Goal: Information Seeking & Learning: Compare options

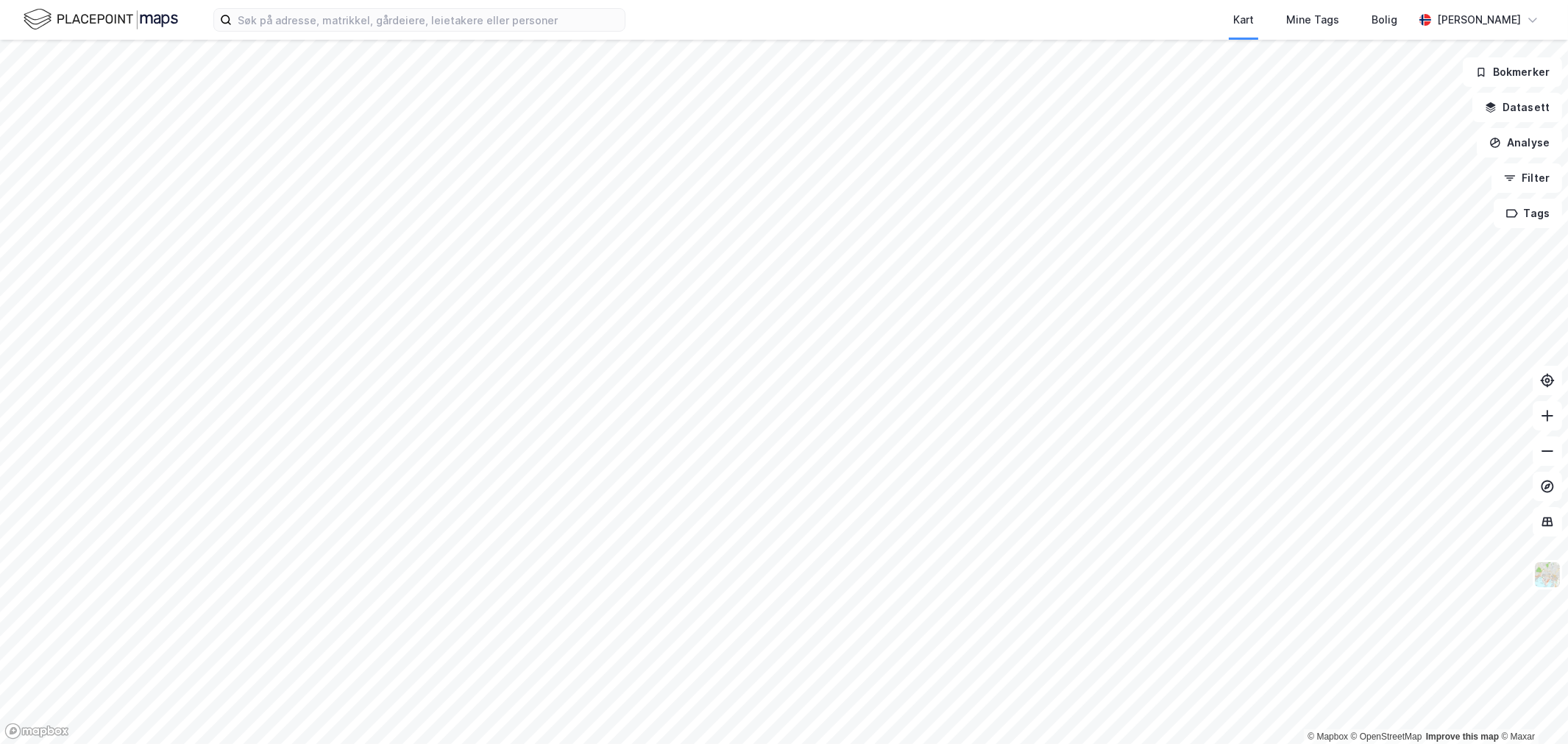
click at [1113, 17] on div "Kart Mine Tags [PERSON_NAME] © Mapbox © OpenStreetMap Improve this map © Maxar …" at bounding box center [784, 372] width 1568 height 744
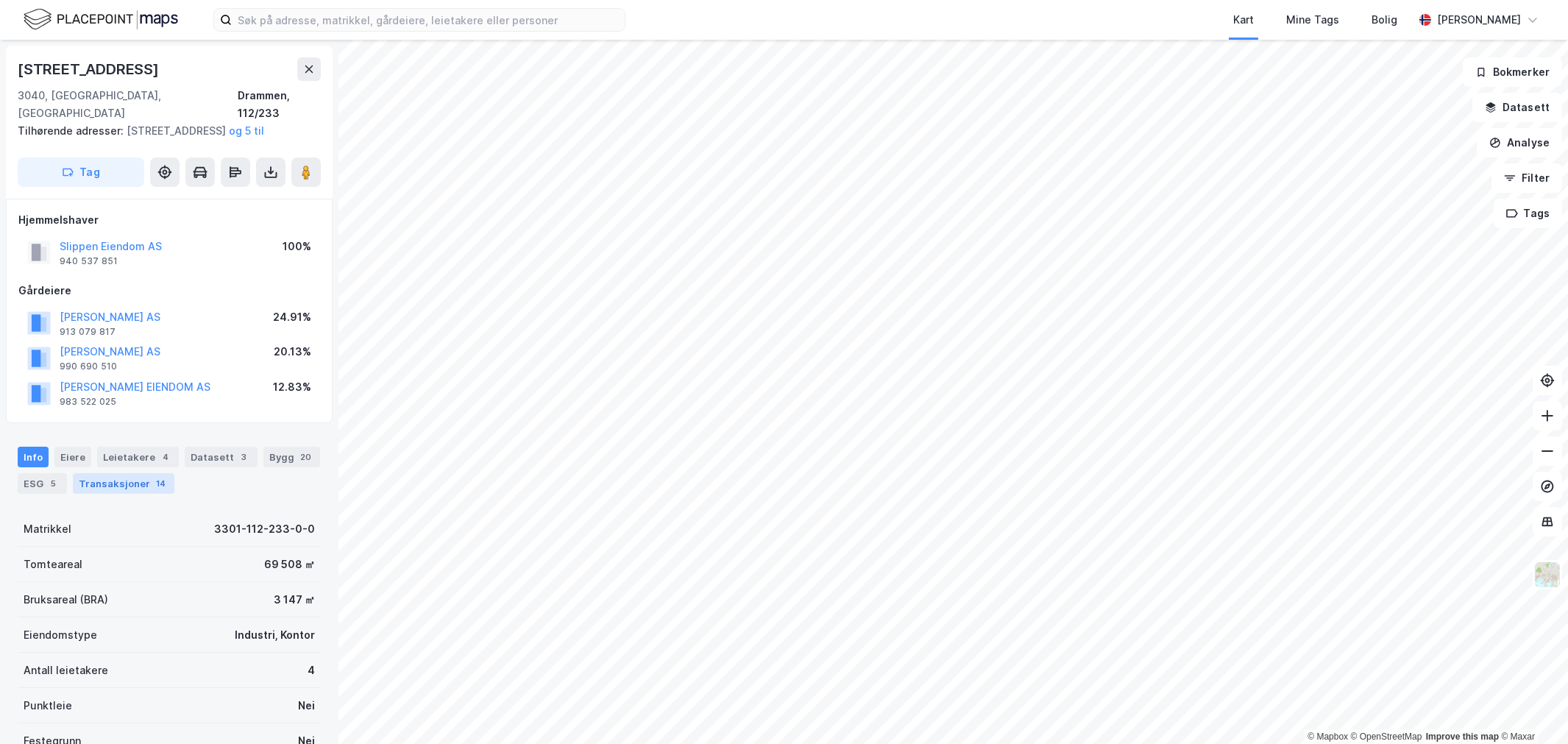
click at [141, 489] on div "Transaksjoner 14" at bounding box center [123, 483] width 101 height 20
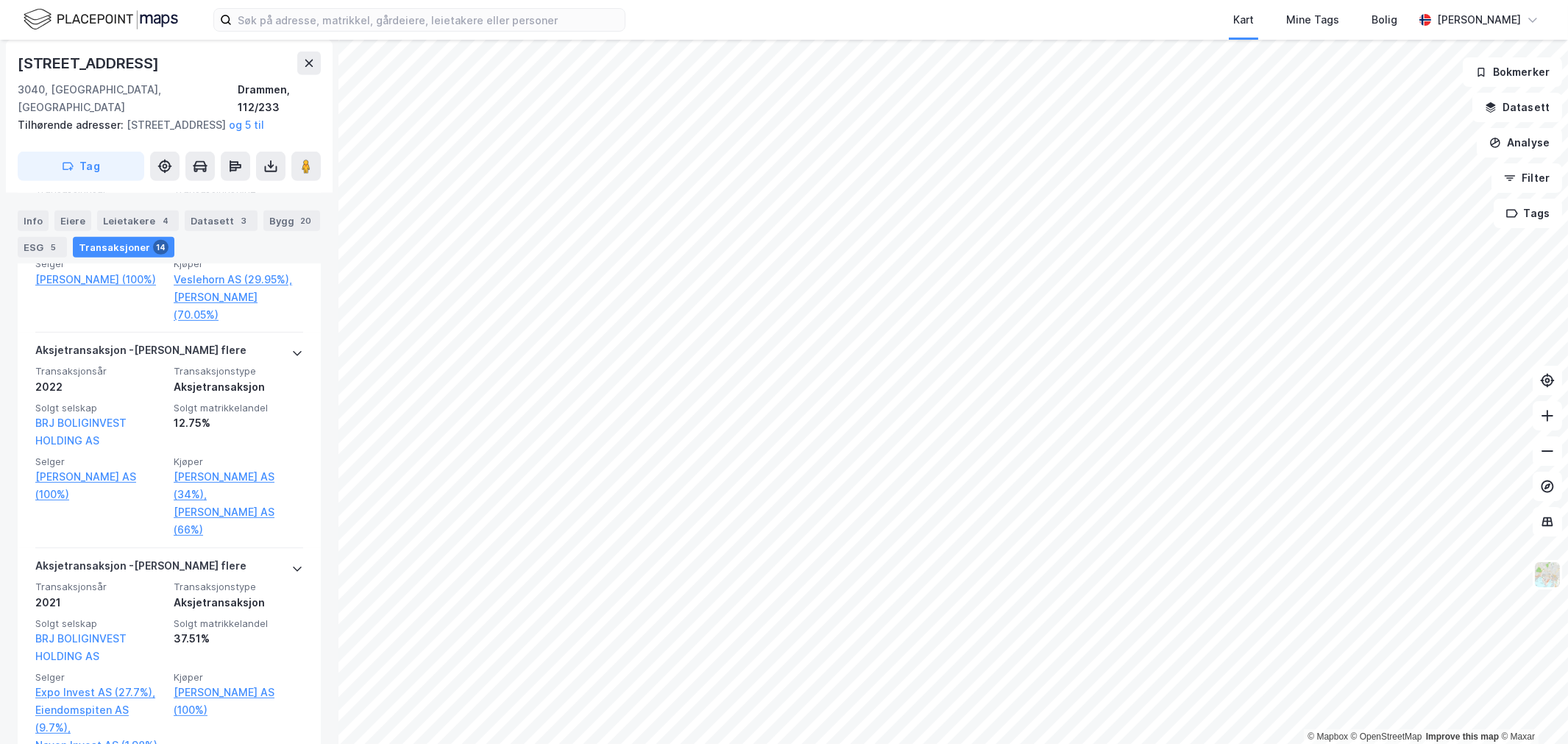
scroll to position [2005, 0]
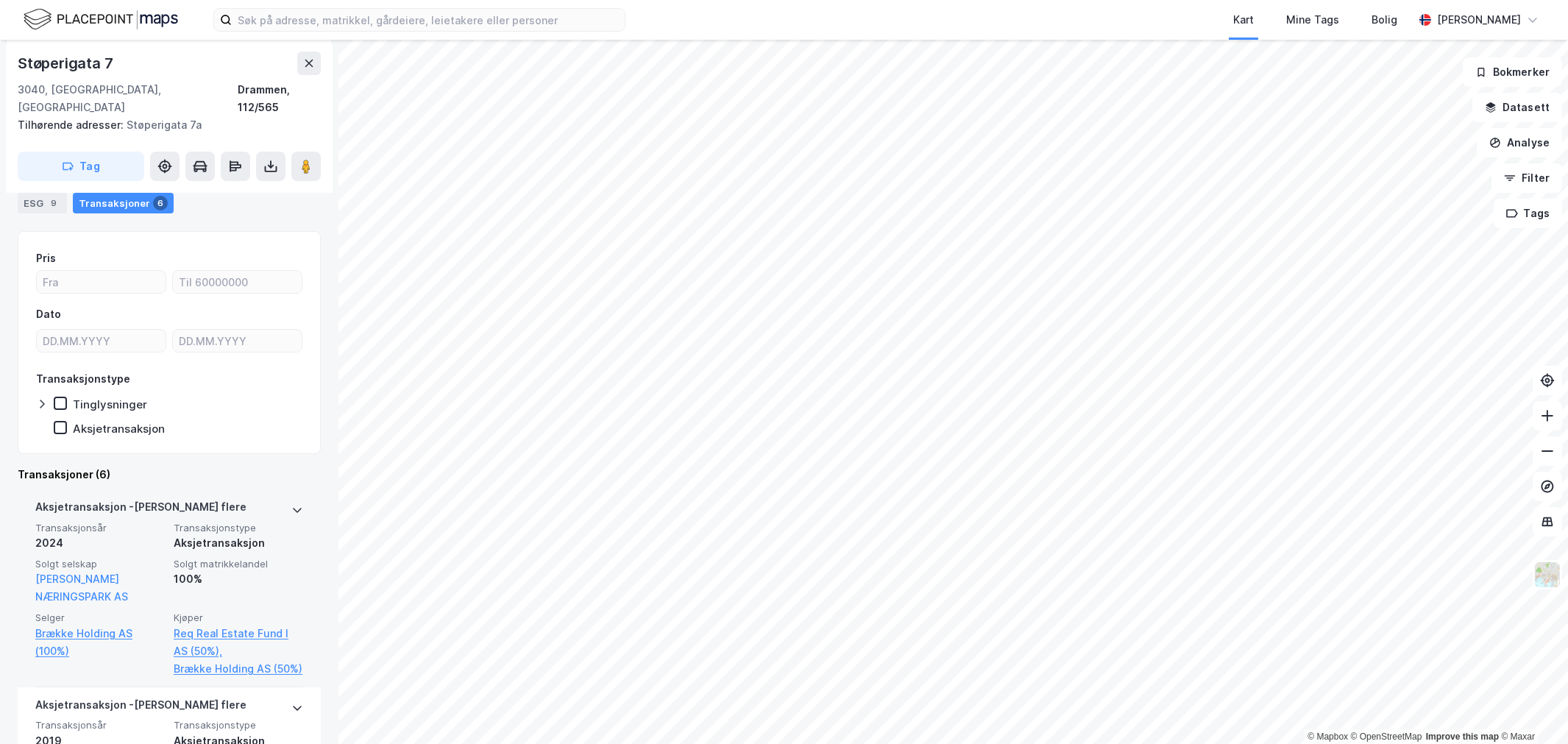
scroll to position [327, 0]
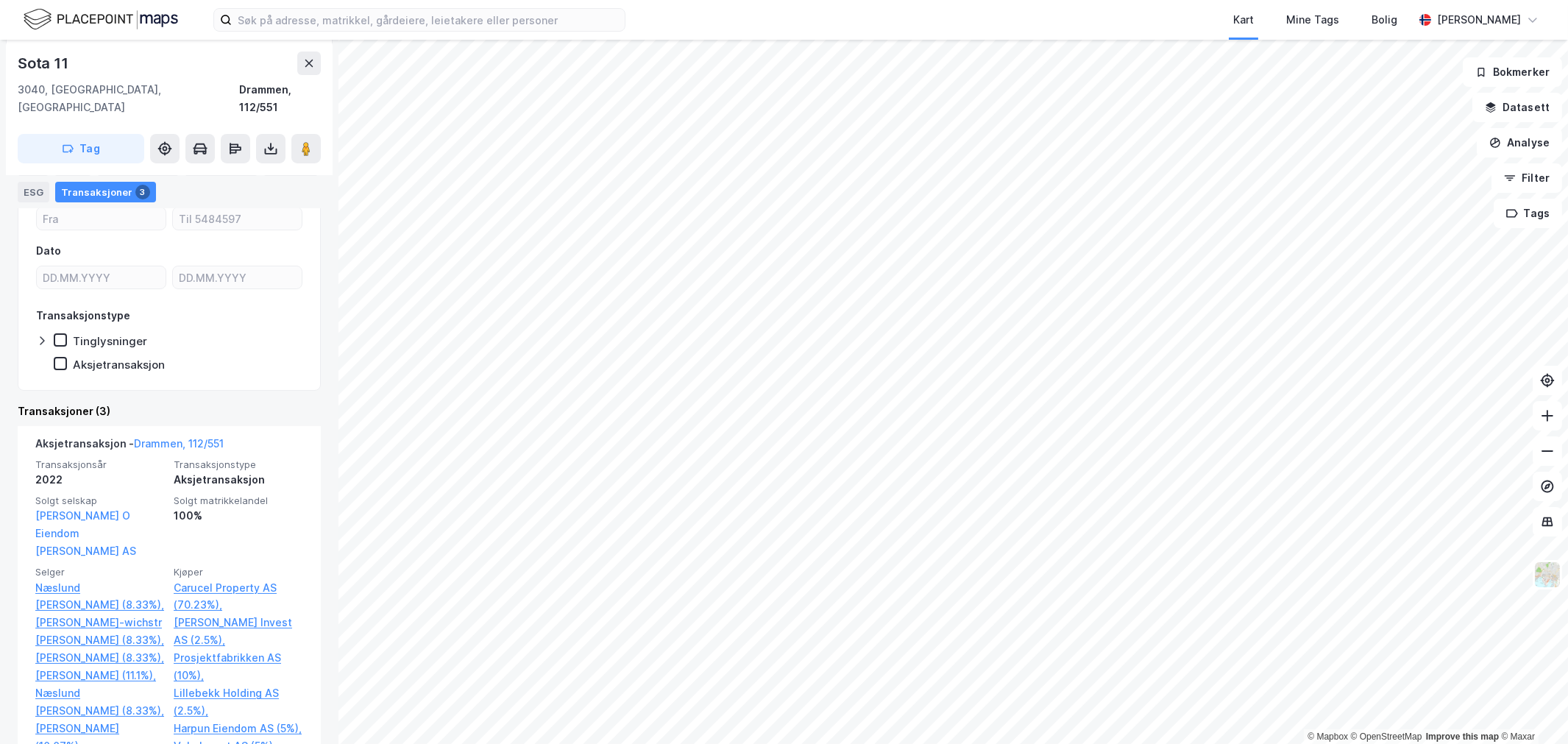
scroll to position [82, 0]
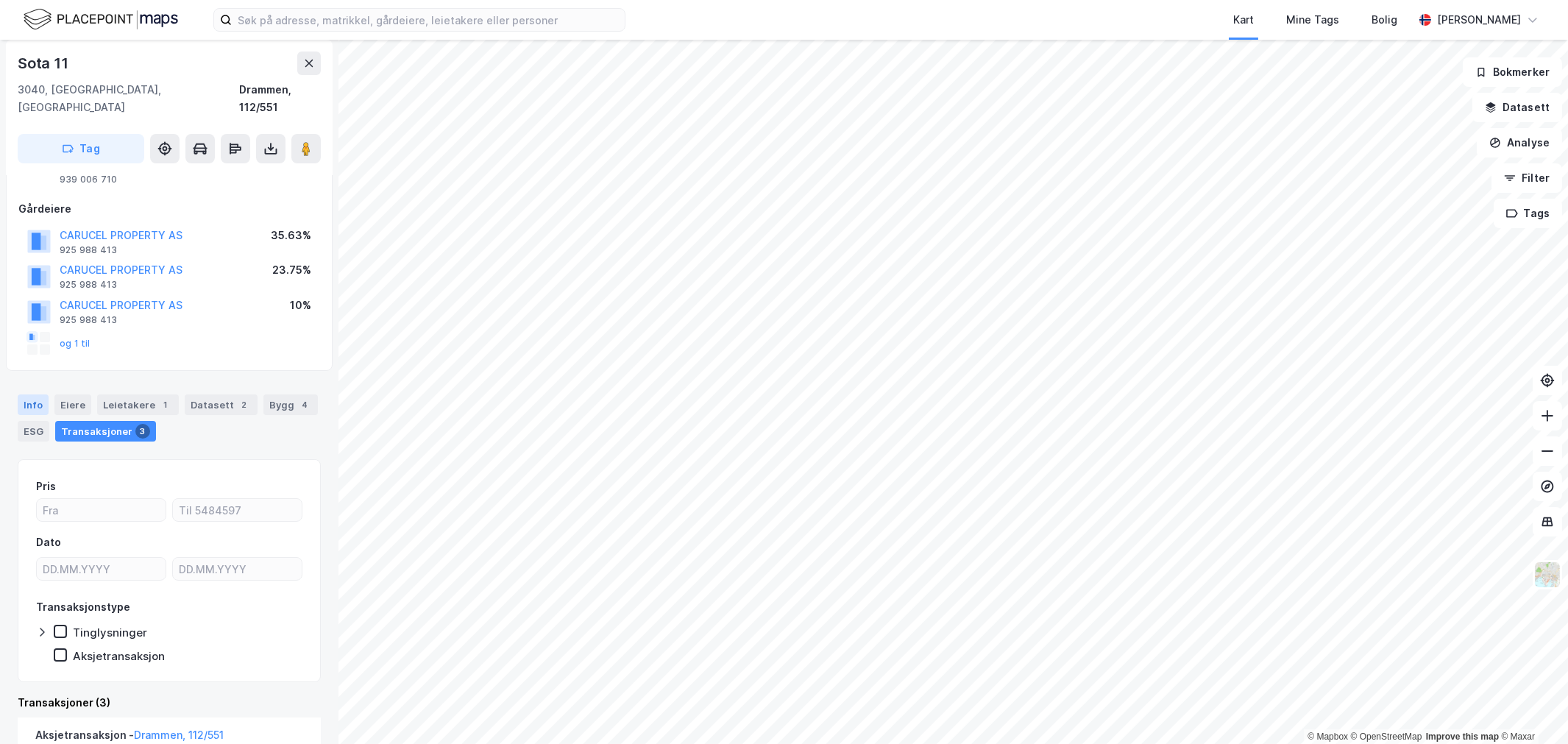
click at [46, 394] on div "Info" at bounding box center [33, 404] width 31 height 20
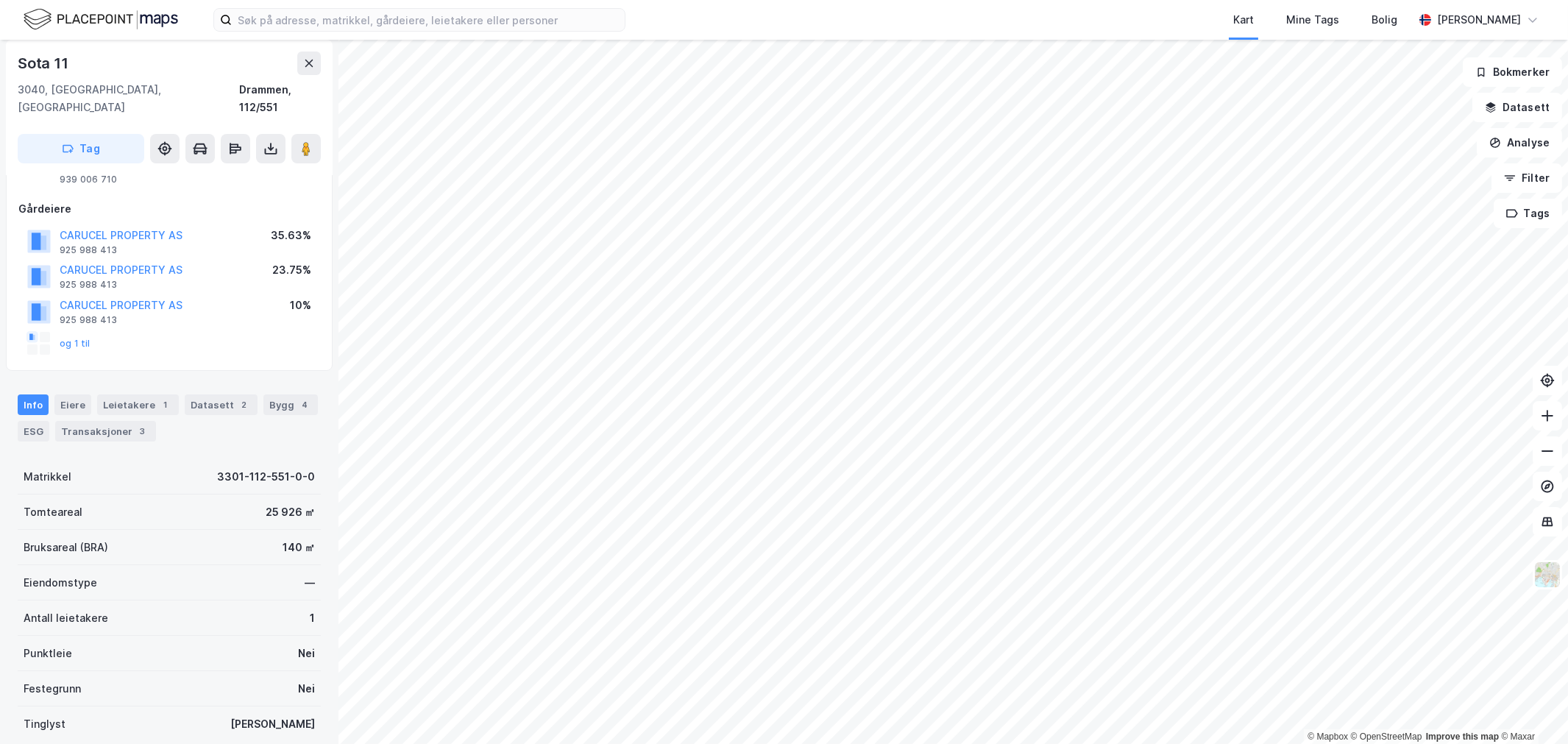
click at [72, 71] on div "Sota 11" at bounding box center [168, 64] width 303 height 24
click at [131, 394] on div "Leietakere 1" at bounding box center [138, 404] width 82 height 20
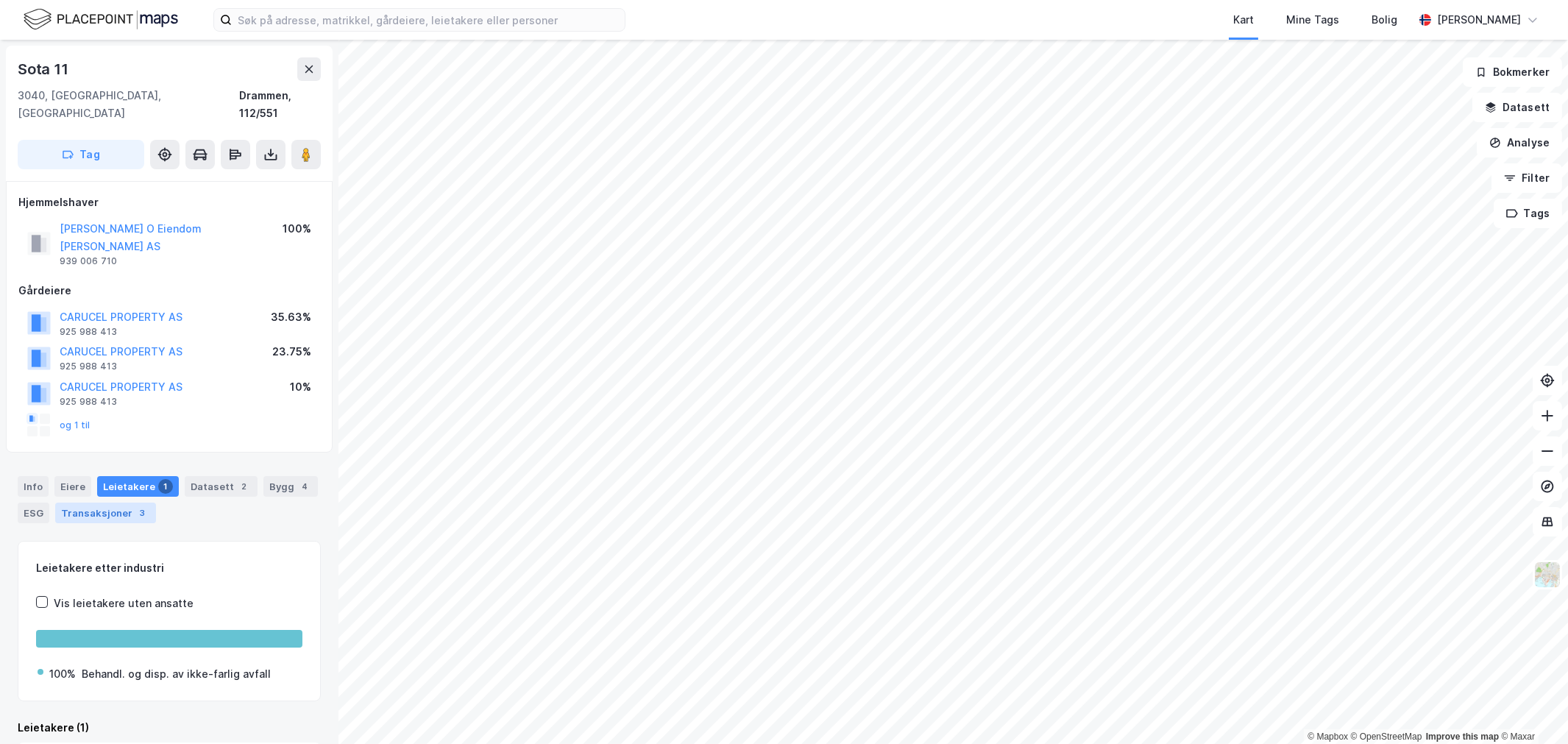
scroll to position [77, 0]
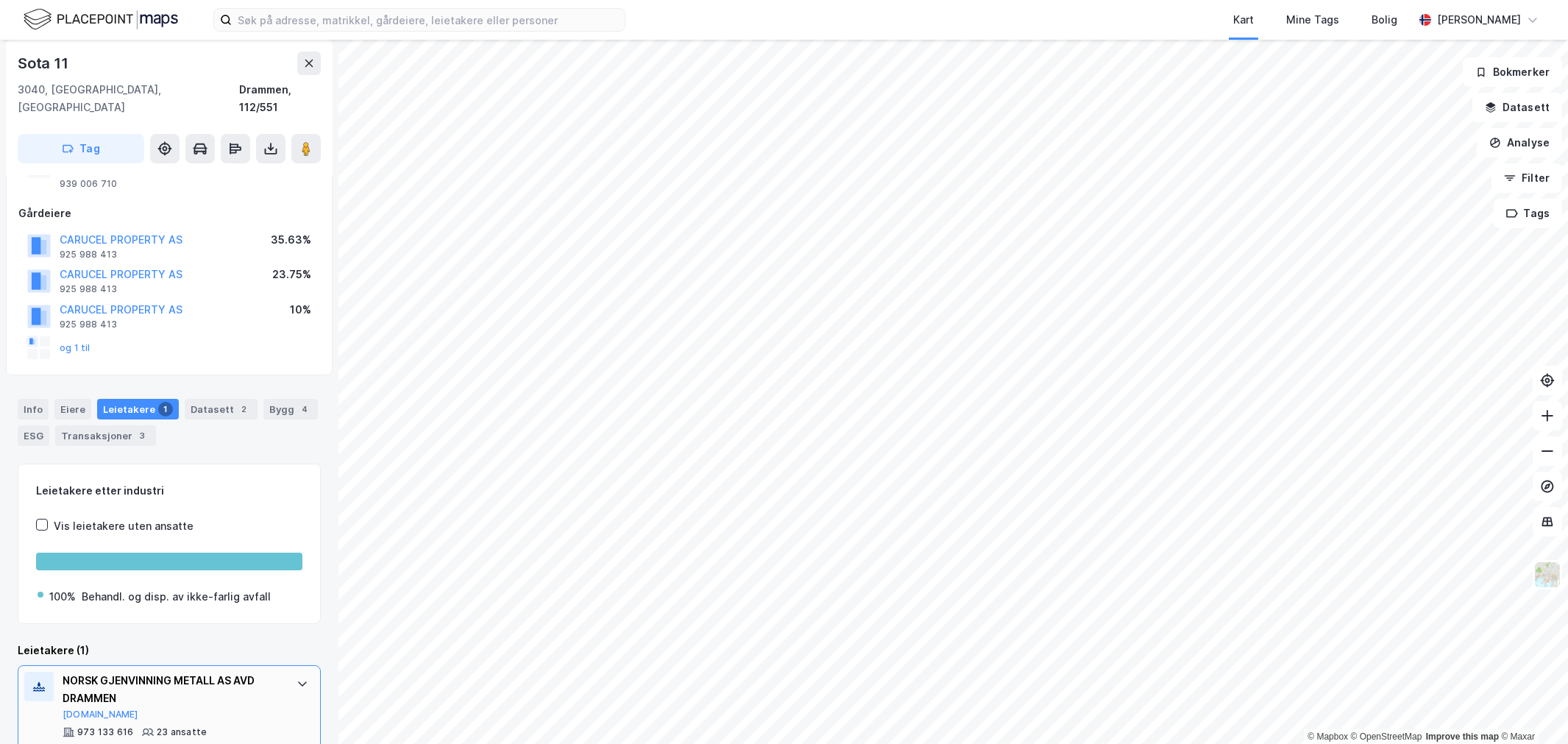
click at [88, 672] on div "NORSK GJENVINNING METALL AS AVD DRAMMEN [DOMAIN_NAME]" at bounding box center [172, 696] width 219 height 49
click at [85, 709] on button "[DOMAIN_NAME]" at bounding box center [100, 715] width 75 height 12
click at [445, 16] on input at bounding box center [428, 20] width 393 height 22
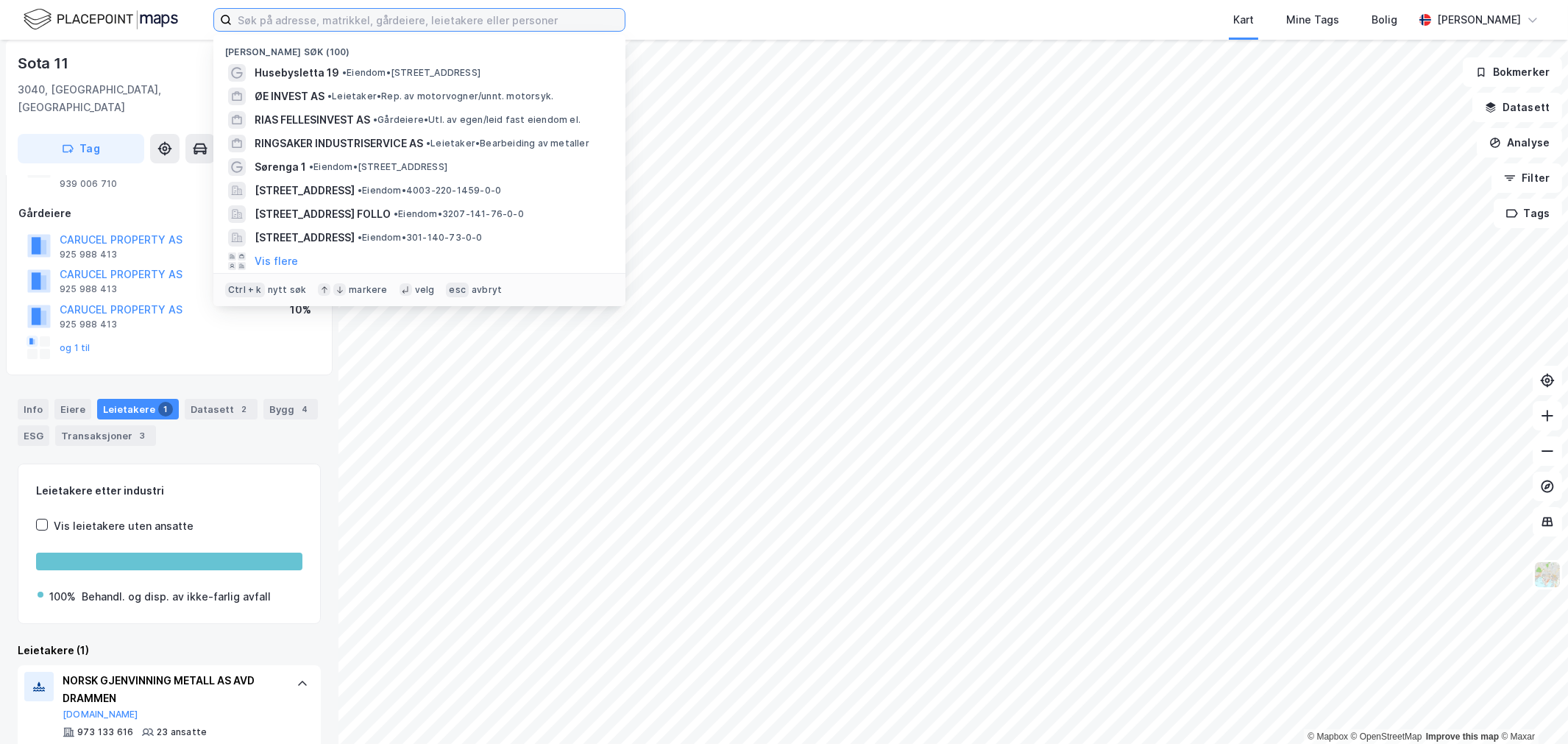
paste input "[STREET_ADDRESS]"
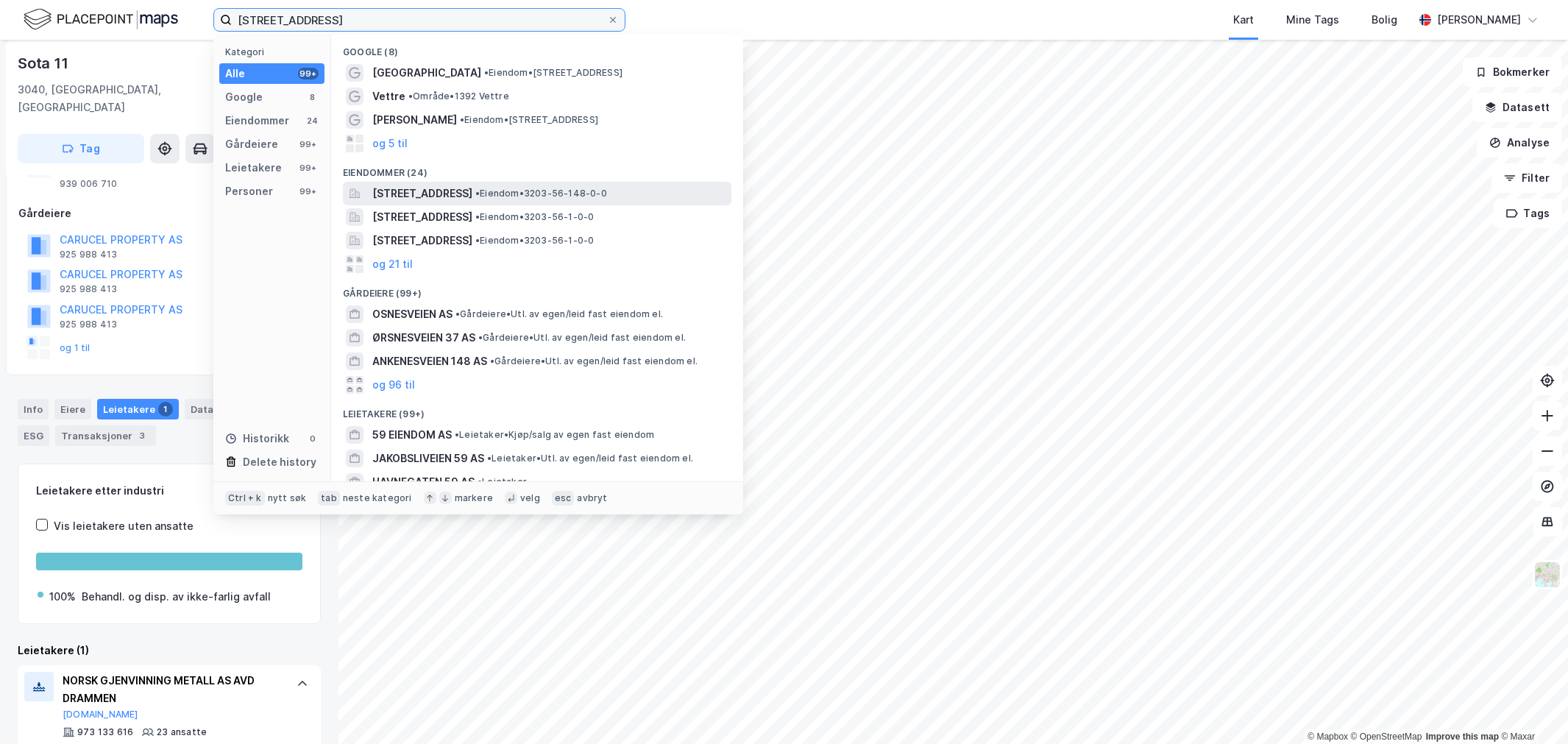
type input "[STREET_ADDRESS]"
click at [494, 181] on div "[STREET_ADDRESS] • Eiendom • 3203-56-148-0-0" at bounding box center [538, 193] width 389 height 24
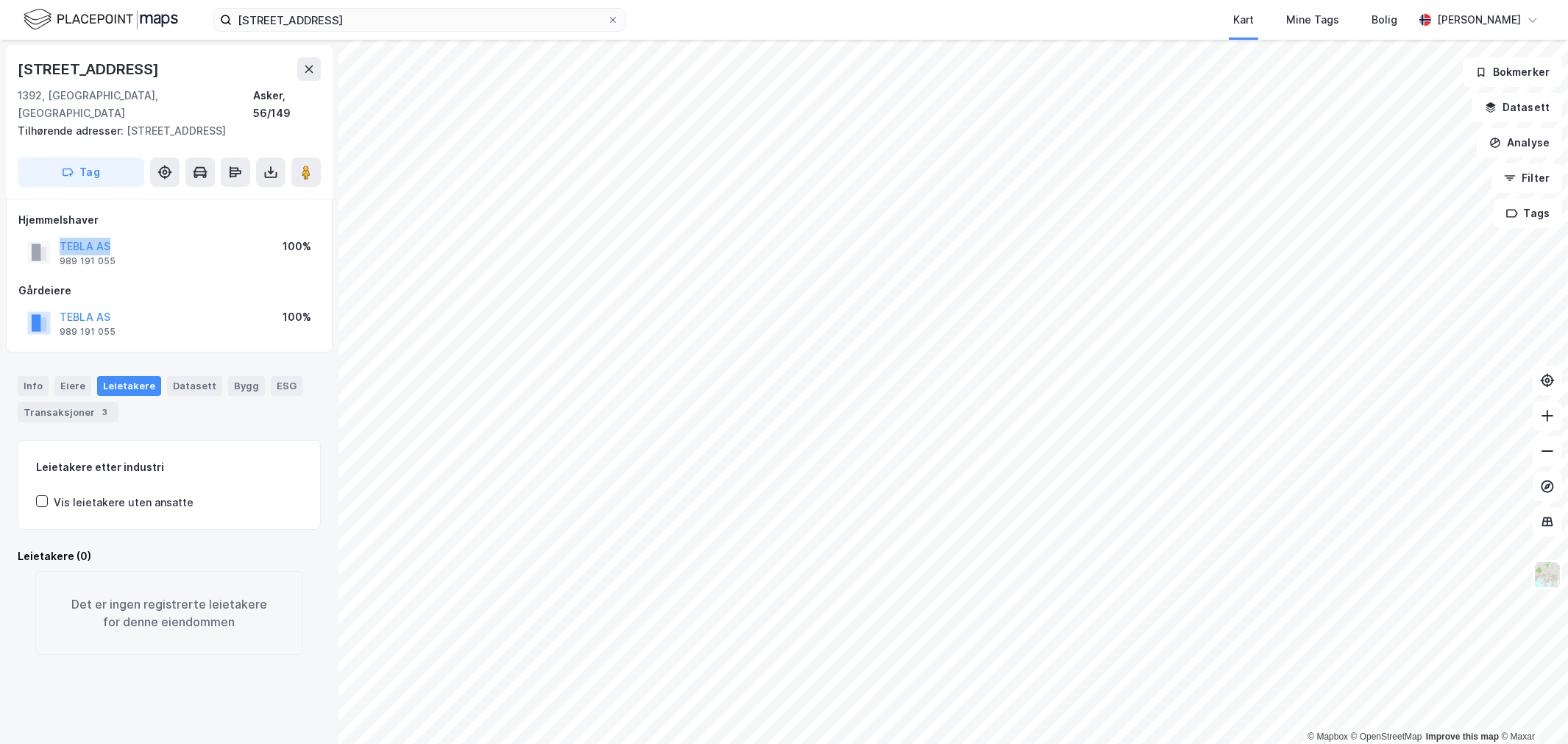
drag, startPoint x: 180, startPoint y: 224, endPoint x: 57, endPoint y: 227, distance: 123.0
click at [57, 235] on div "TEBLA AS 989 191 055 100%" at bounding box center [169, 252] width 302 height 35
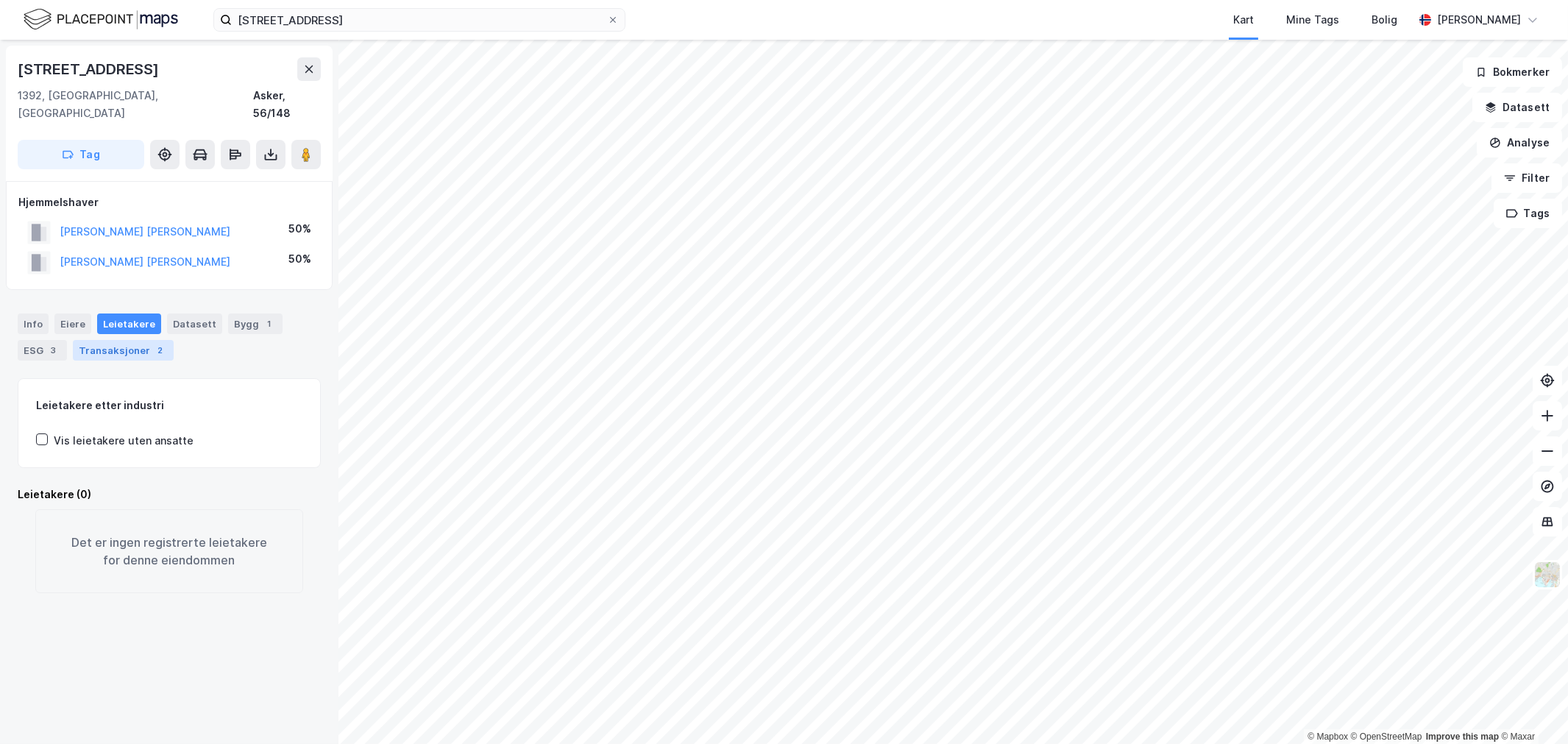
click at [114, 341] on div "Transaksjoner 2" at bounding box center [123, 350] width 101 height 20
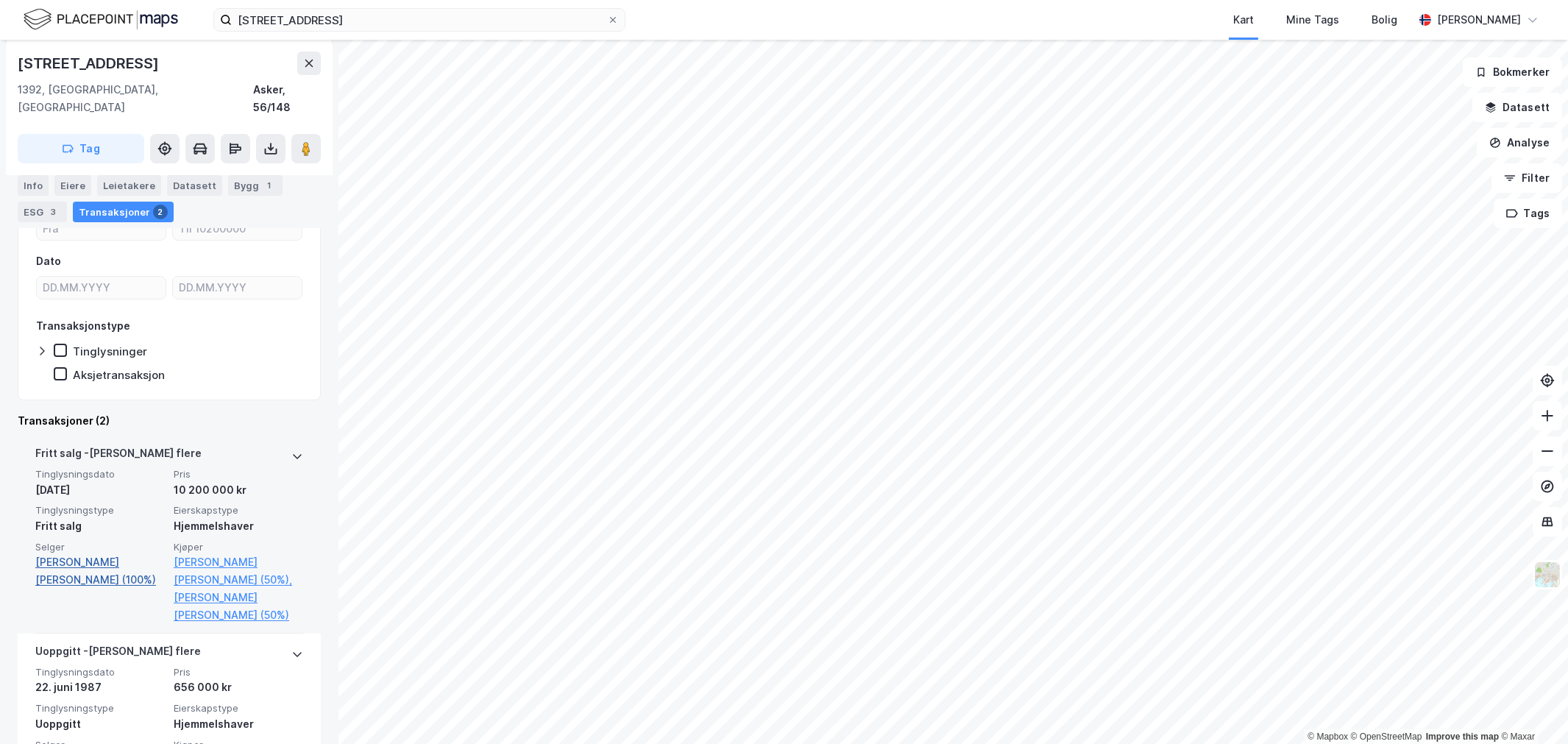
scroll to position [215, 0]
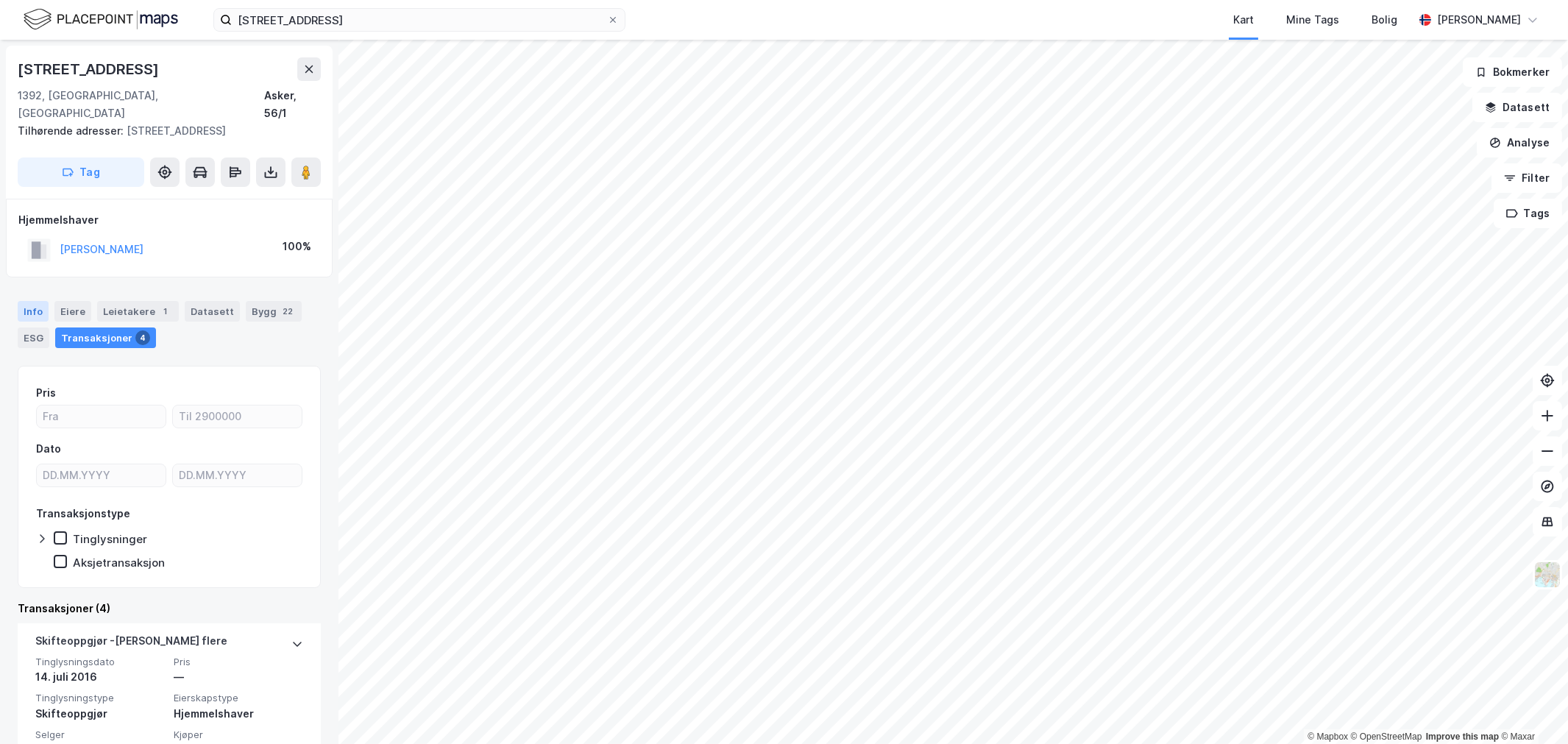
click at [39, 301] on div "Info" at bounding box center [33, 311] width 31 height 20
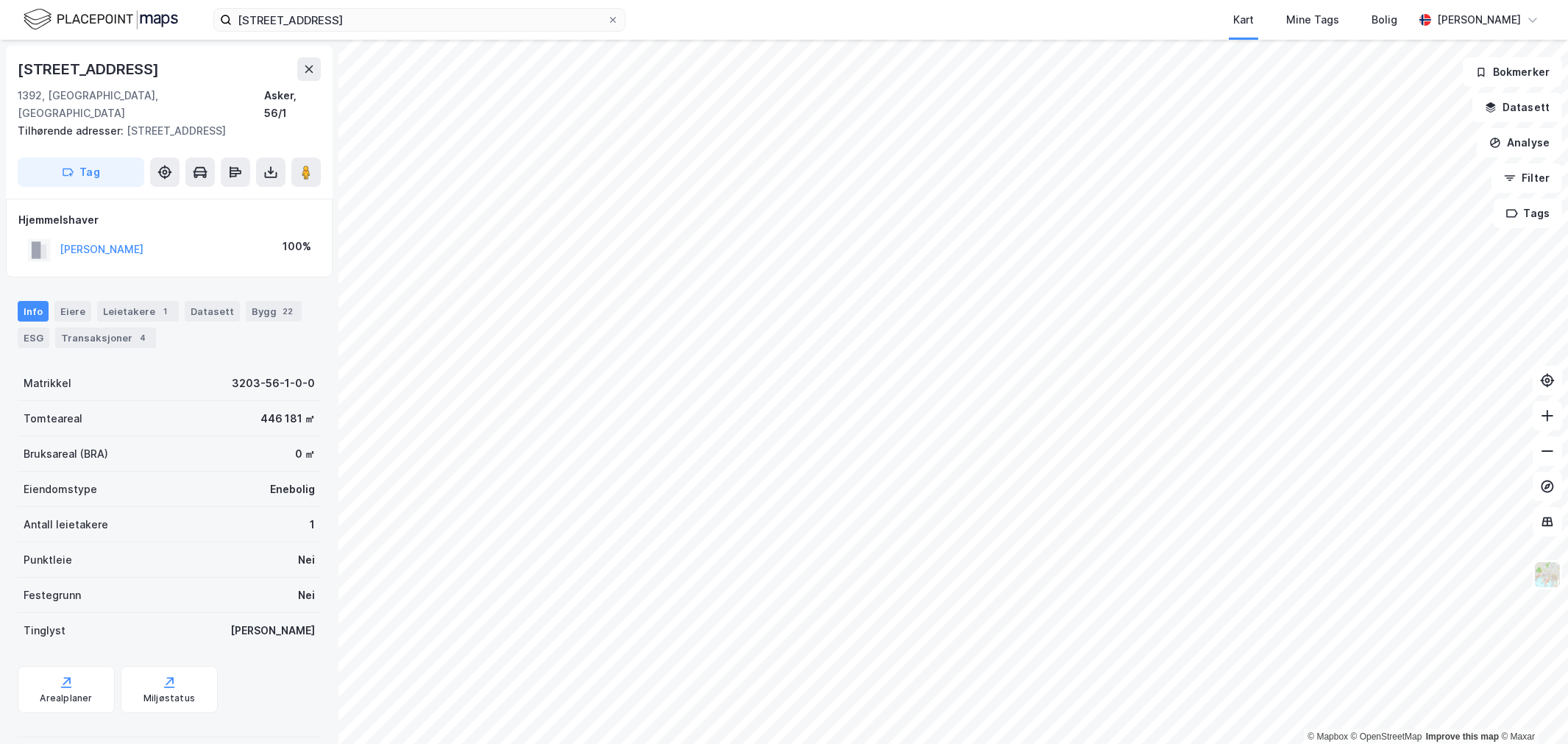
drag, startPoint x: 142, startPoint y: 234, endPoint x: 37, endPoint y: 233, distance: 105.0
click at [37, 235] on div "[PERSON_NAME] 100%" at bounding box center [169, 250] width 302 height 30
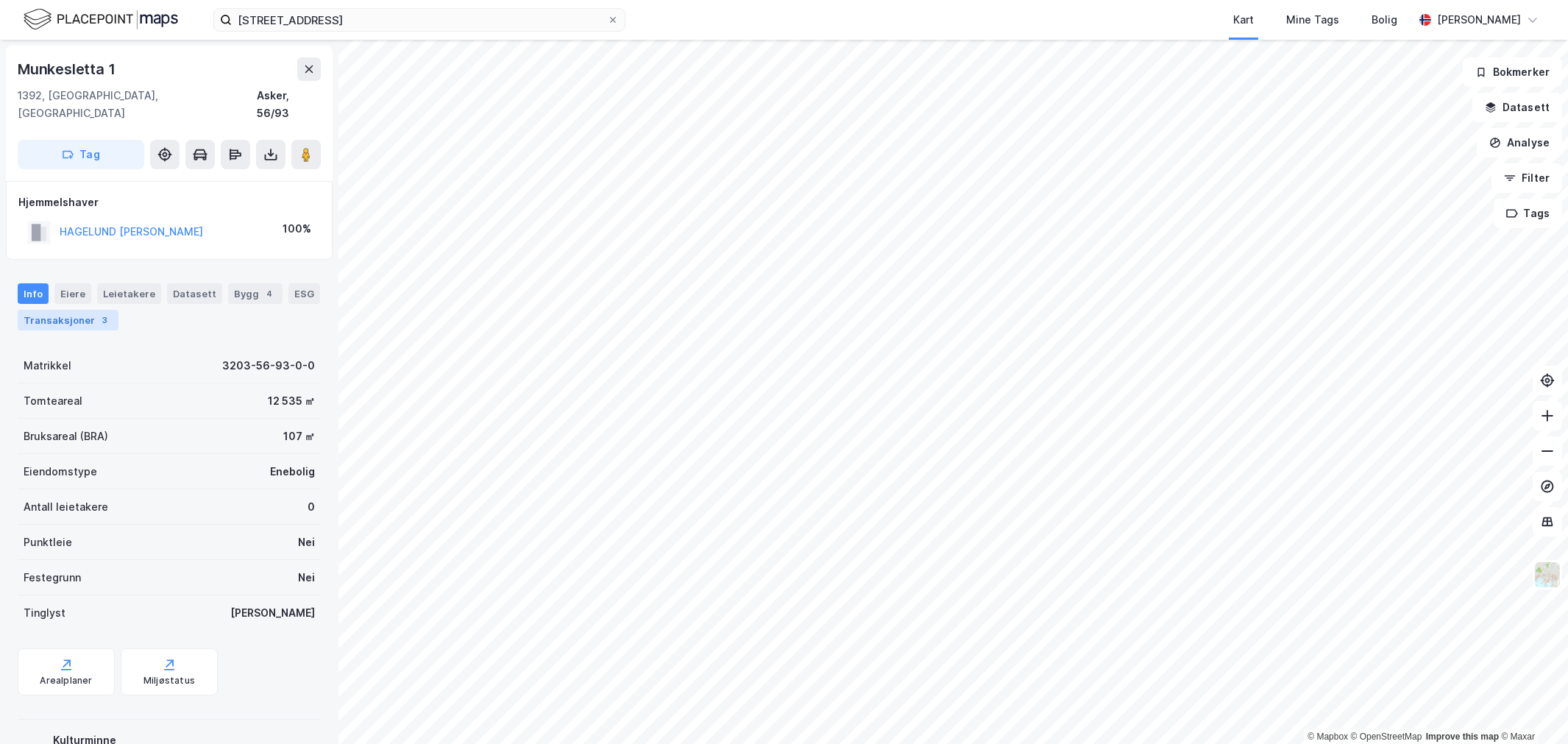
click at [75, 310] on div "Transaksjoner 3" at bounding box center [68, 320] width 101 height 20
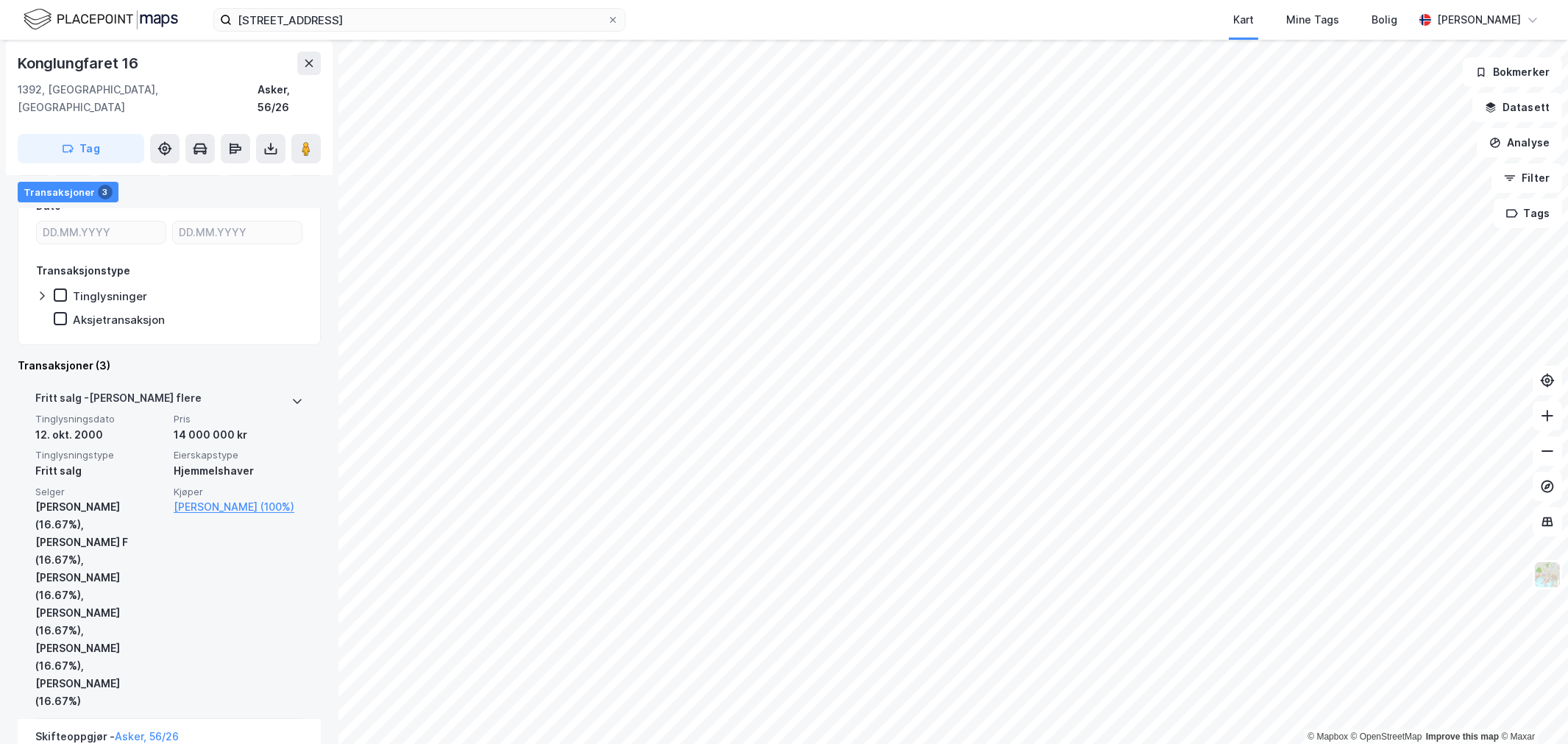
scroll to position [327, 0]
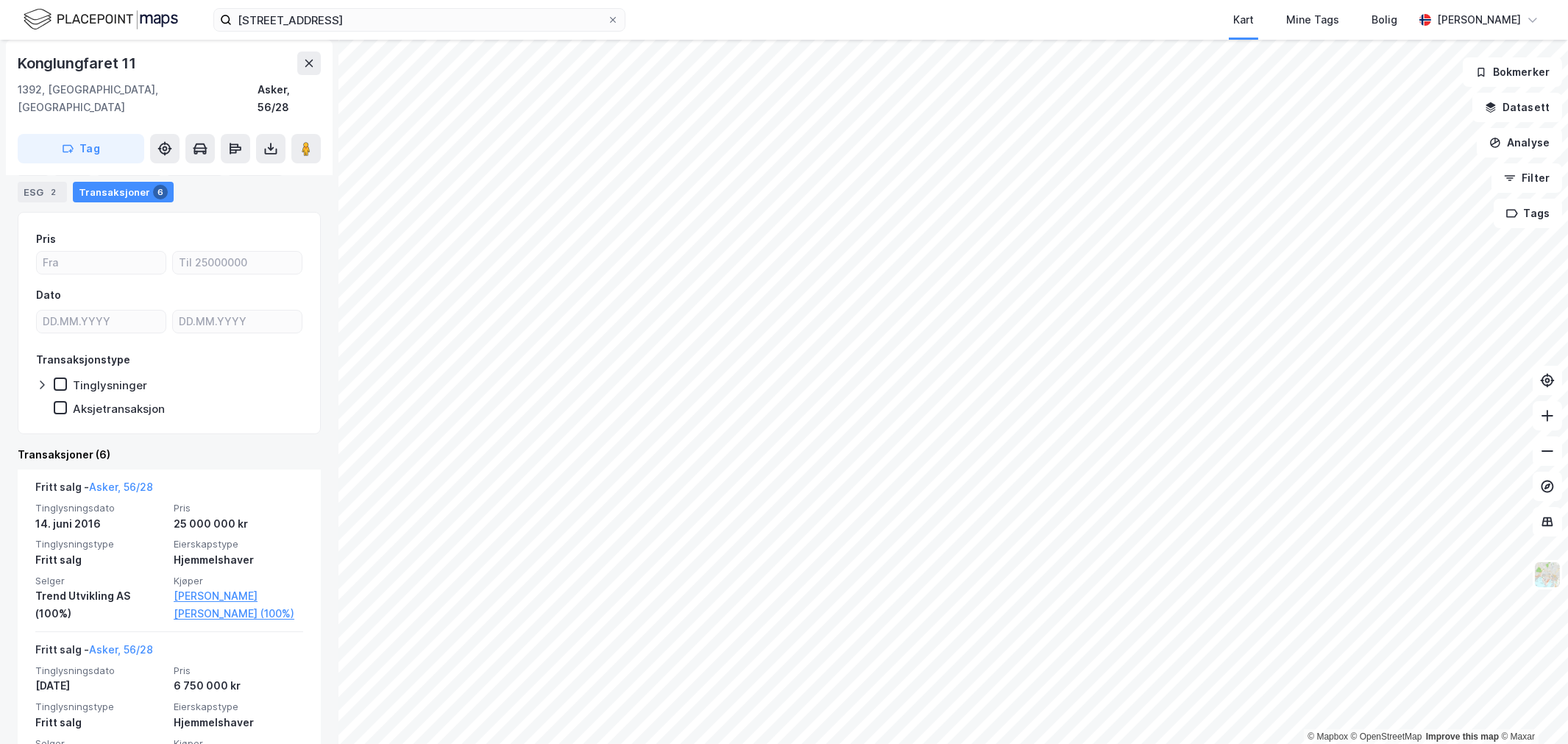
scroll to position [163, 0]
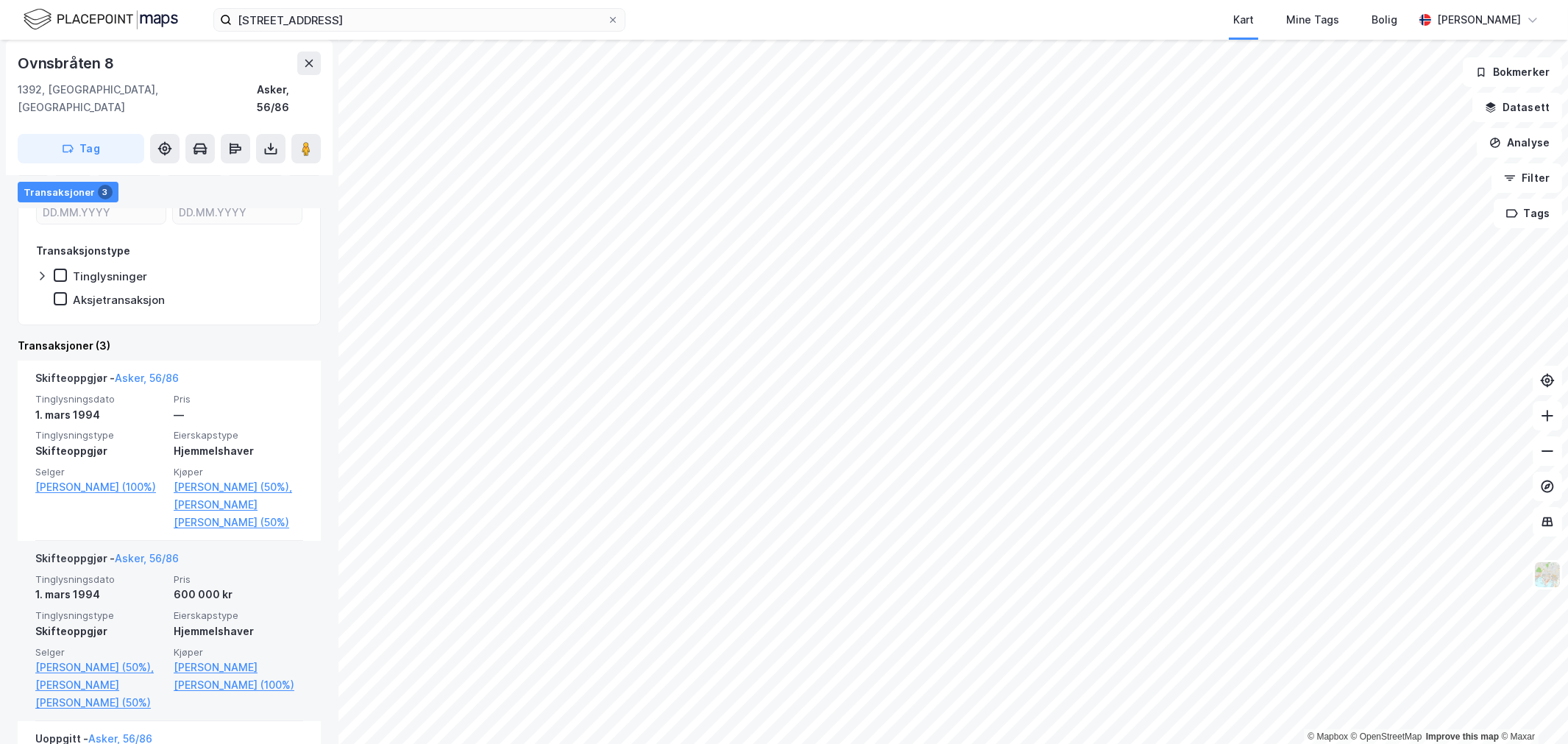
scroll to position [327, 0]
